Goal: Information Seeking & Learning: Check status

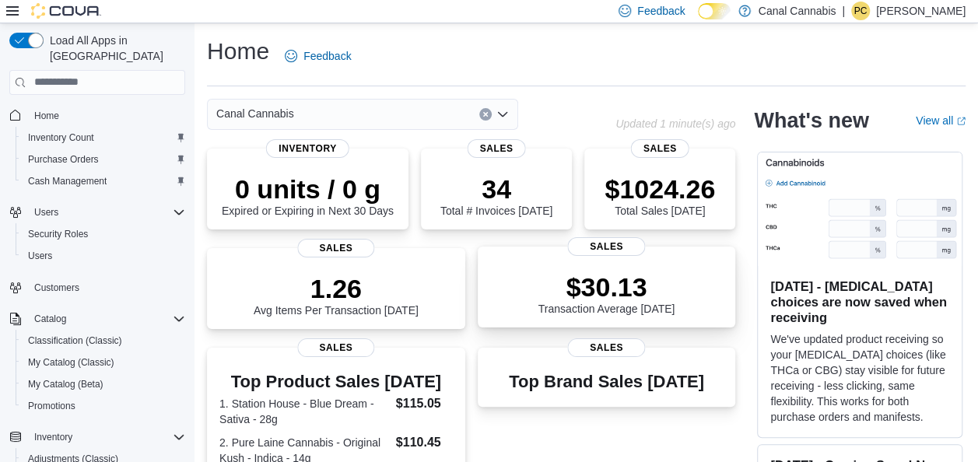
click at [601, 302] on p "$30.13" at bounding box center [607, 287] width 137 height 31
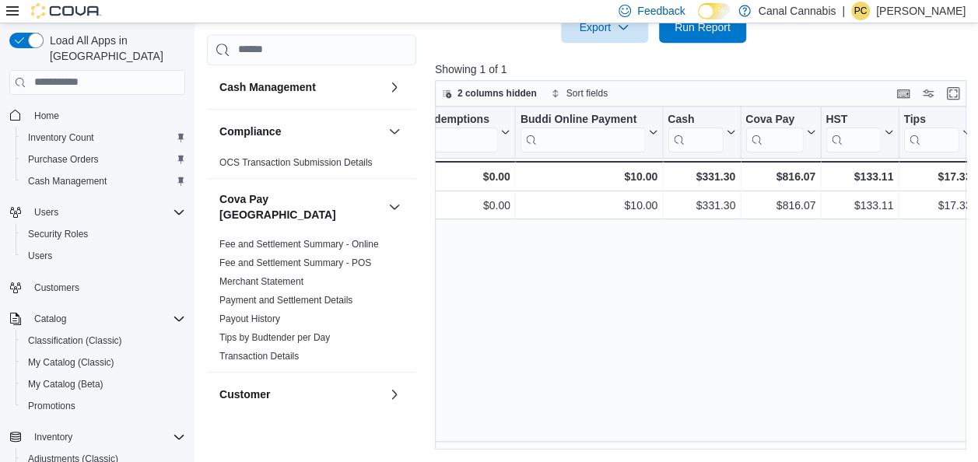
scroll to position [0, 1900]
click at [47, 110] on span "Home" at bounding box center [46, 116] width 25 height 12
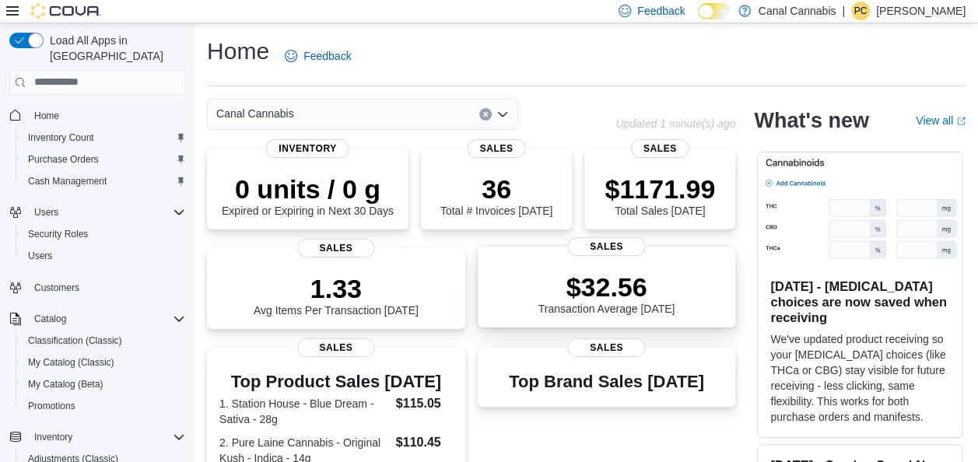
click at [616, 291] on p "$32.56" at bounding box center [607, 287] width 137 height 31
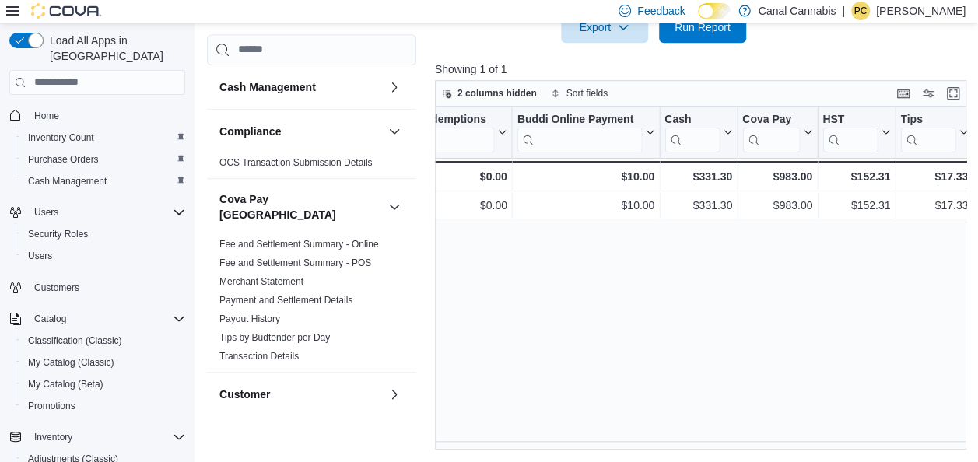
scroll to position [0, 1900]
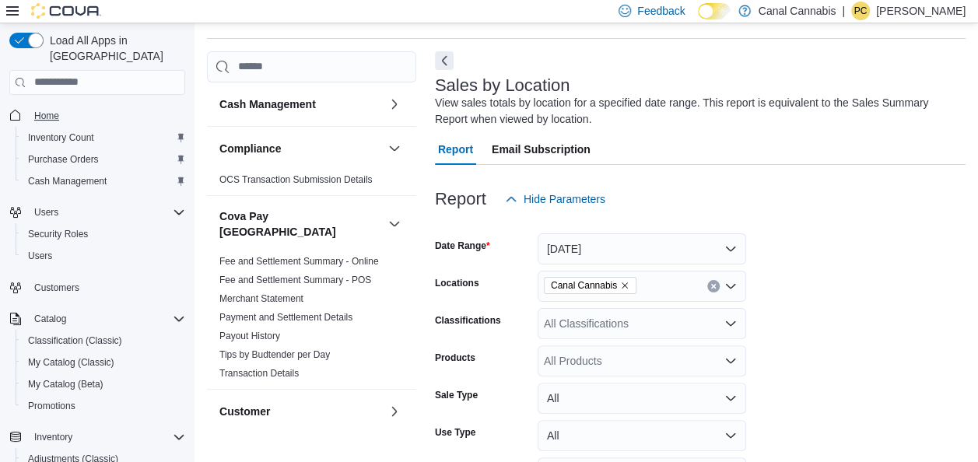
scroll to position [52, 0]
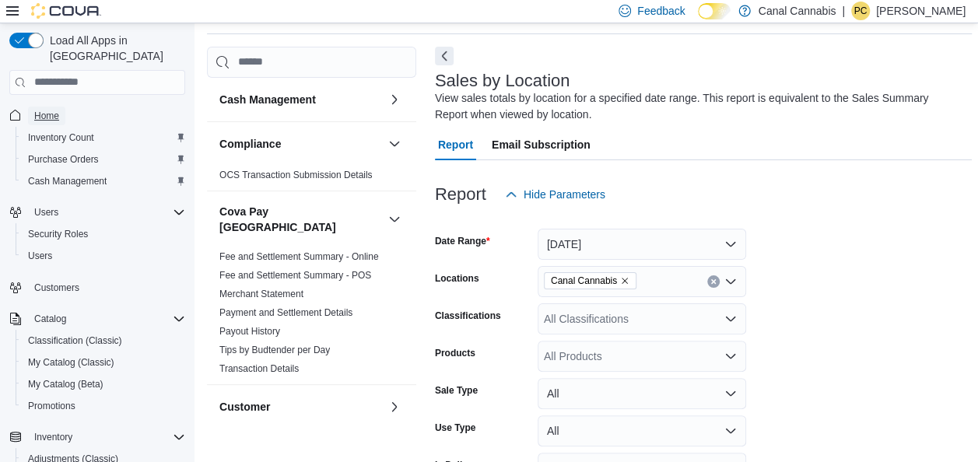
click at [46, 110] on span "Home" at bounding box center [46, 116] width 25 height 12
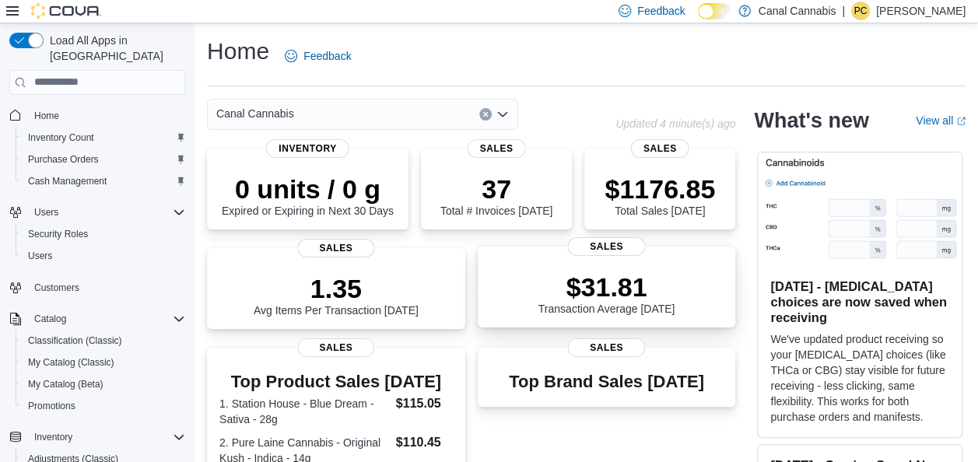
drag, startPoint x: 980, startPoint y: 8, endPoint x: 613, endPoint y: 304, distance: 471.0
click at [613, 303] on p "$31.81" at bounding box center [607, 287] width 137 height 31
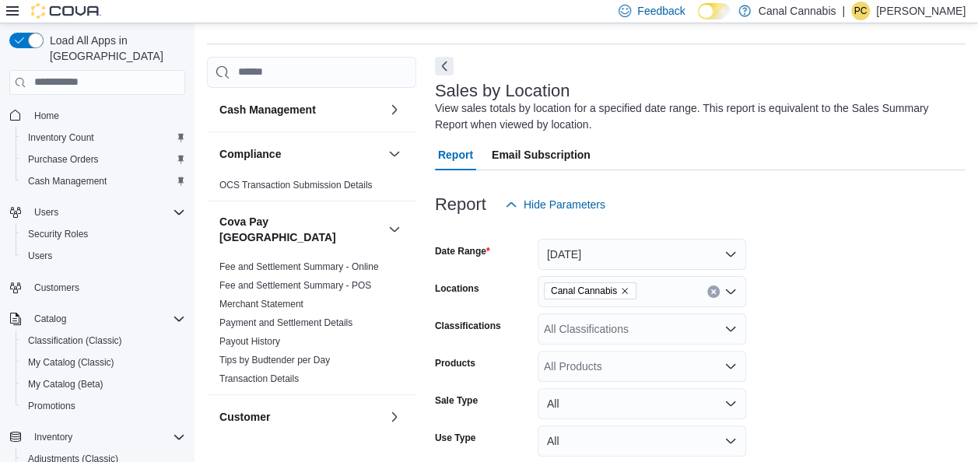
scroll to position [52, 0]
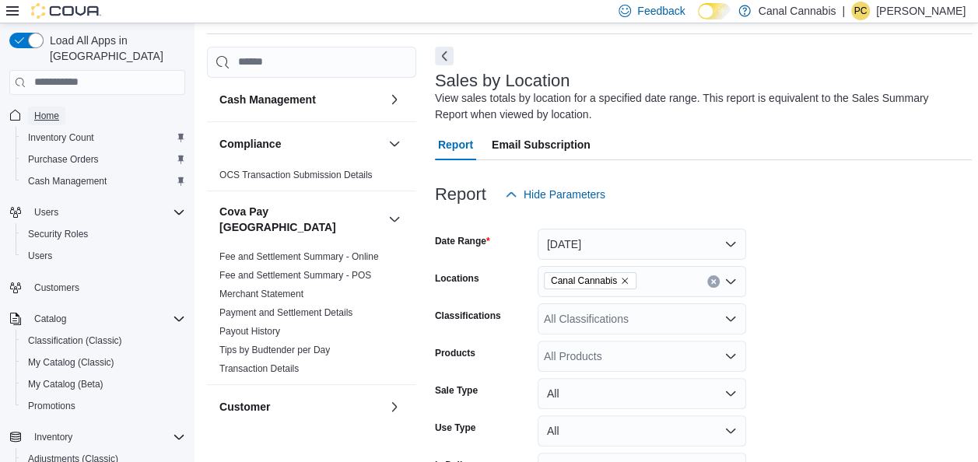
click at [49, 110] on span "Home" at bounding box center [46, 116] width 25 height 12
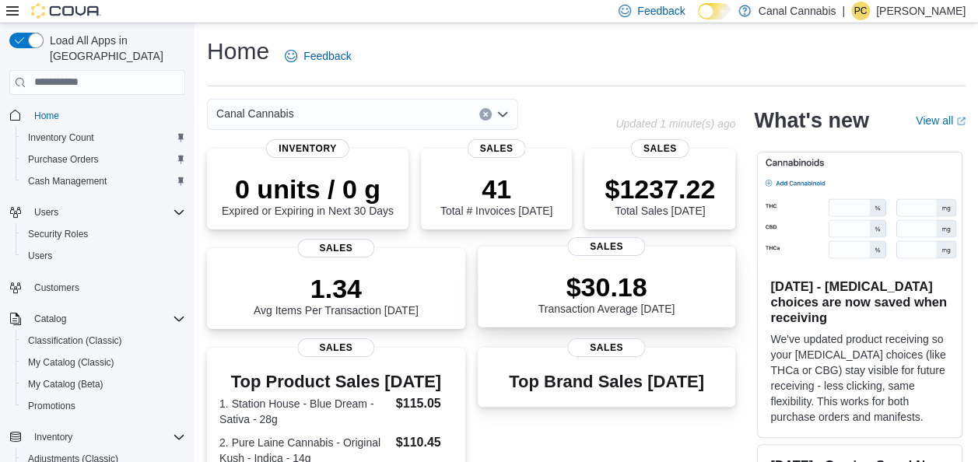
click at [609, 294] on p "$30.18" at bounding box center [607, 287] width 137 height 31
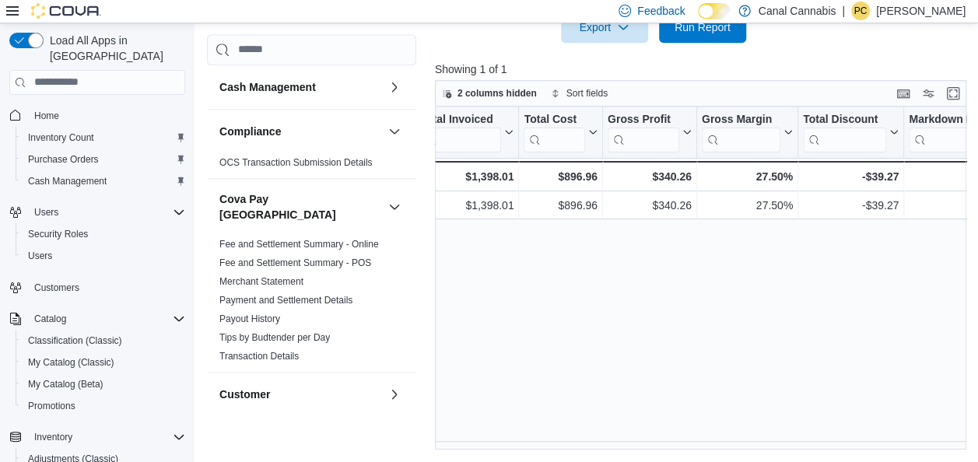
scroll to position [0, 747]
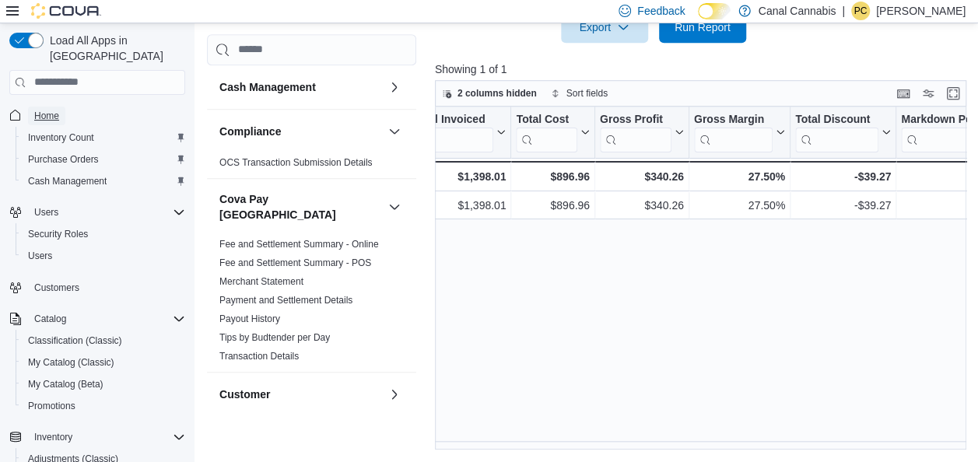
click at [47, 110] on span "Home" at bounding box center [46, 116] width 25 height 12
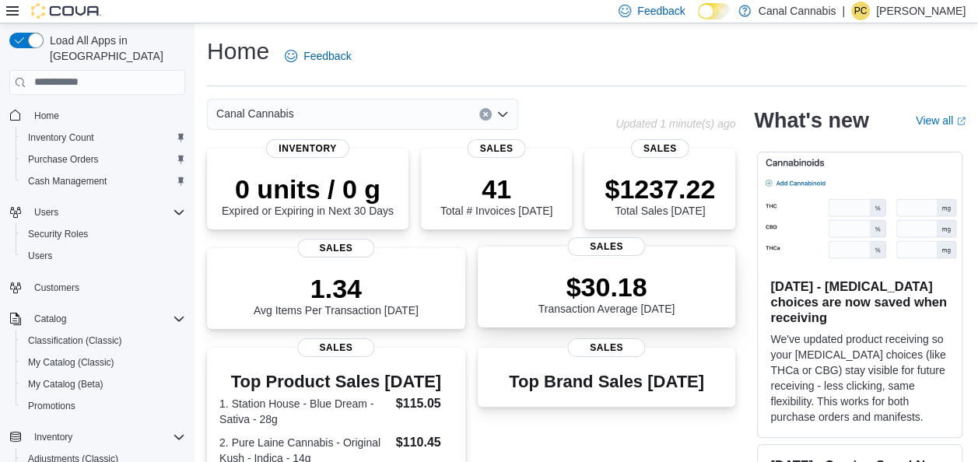
click at [621, 299] on p "$30.18" at bounding box center [607, 287] width 137 height 31
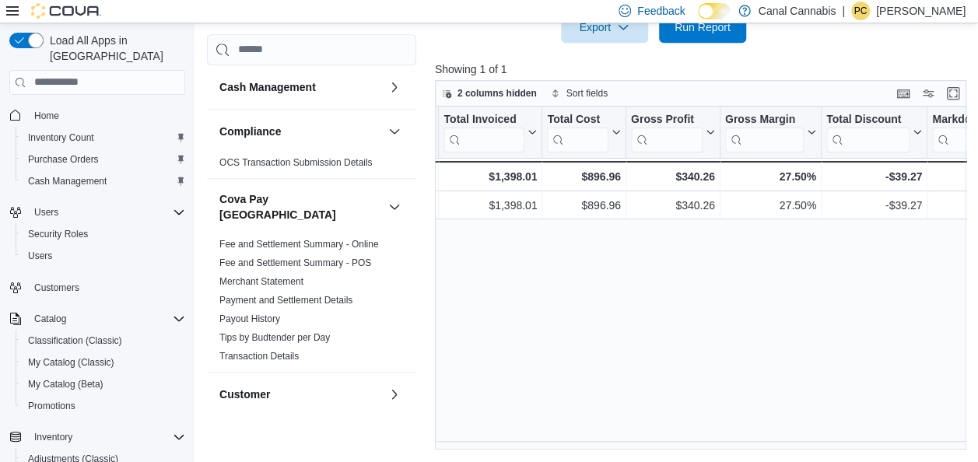
scroll to position [0, 686]
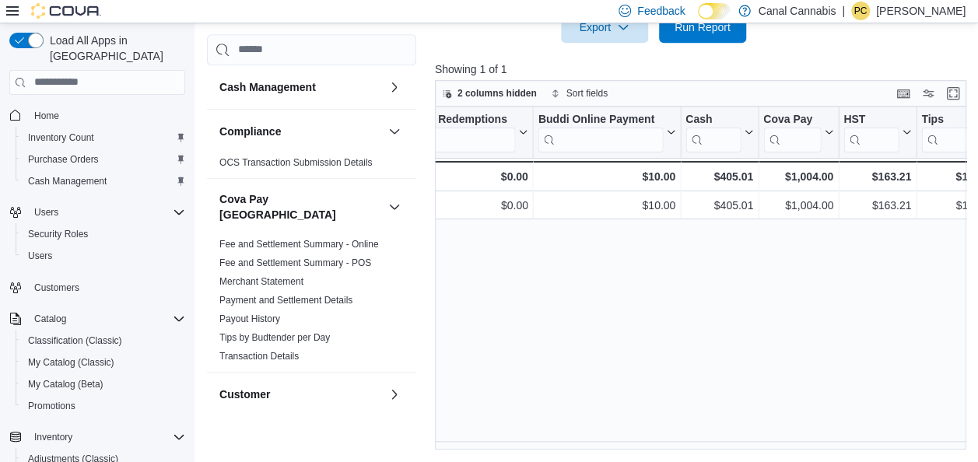
scroll to position [0, 1900]
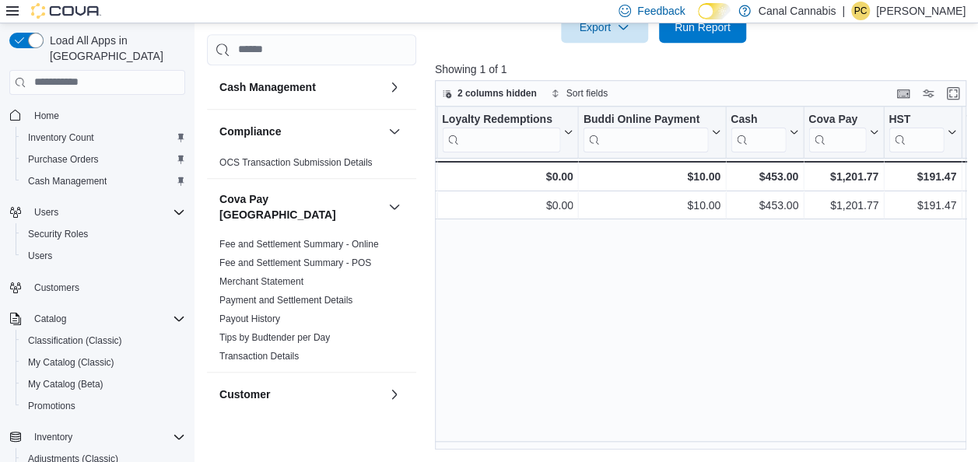
scroll to position [0, 1900]
